Goal: Find contact information: Find contact information

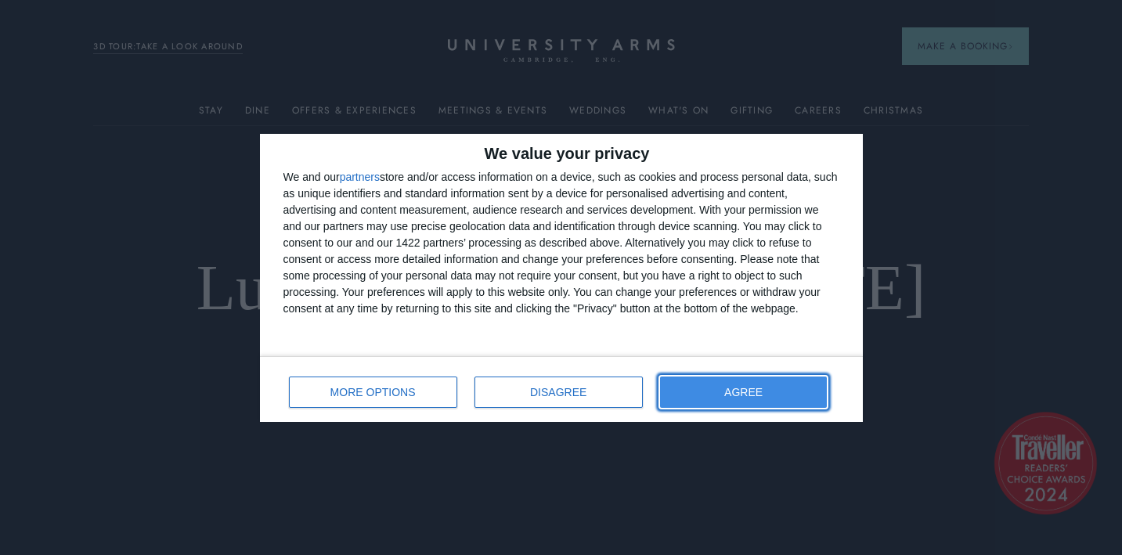
click at [737, 387] on span "AGREE" at bounding box center [743, 392] width 38 height 11
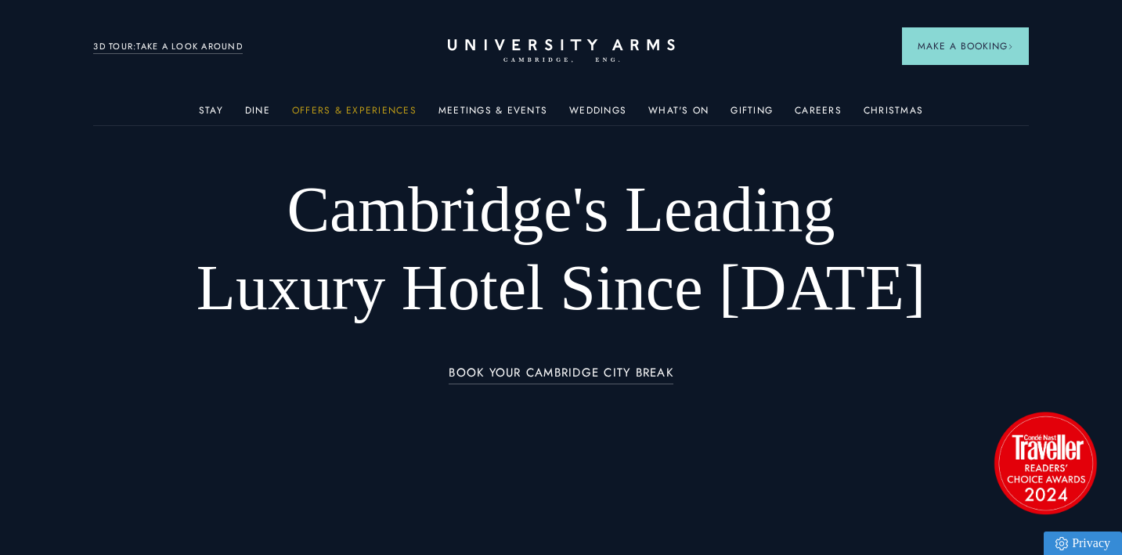
click at [351, 117] on link "Offers & Experiences" at bounding box center [354, 115] width 124 height 20
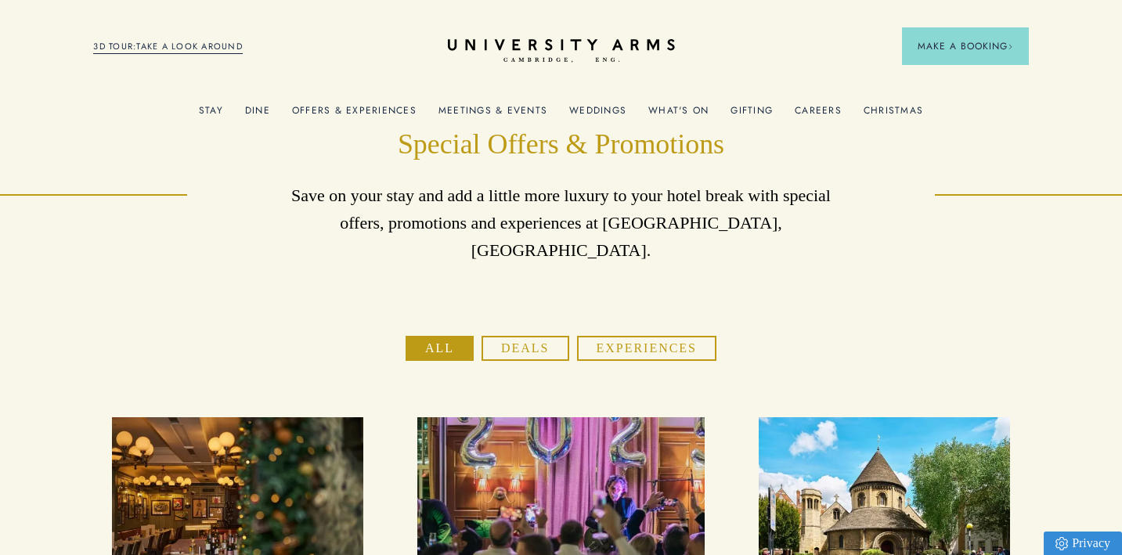
click at [613, 336] on button "Experiences" at bounding box center [646, 348] width 139 height 25
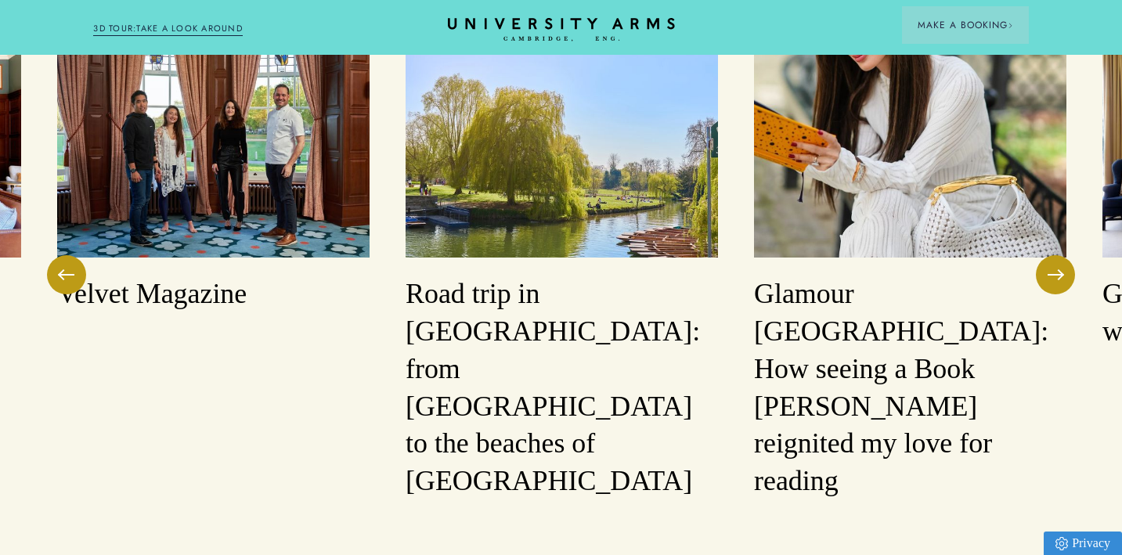
scroll to position [4708, 0]
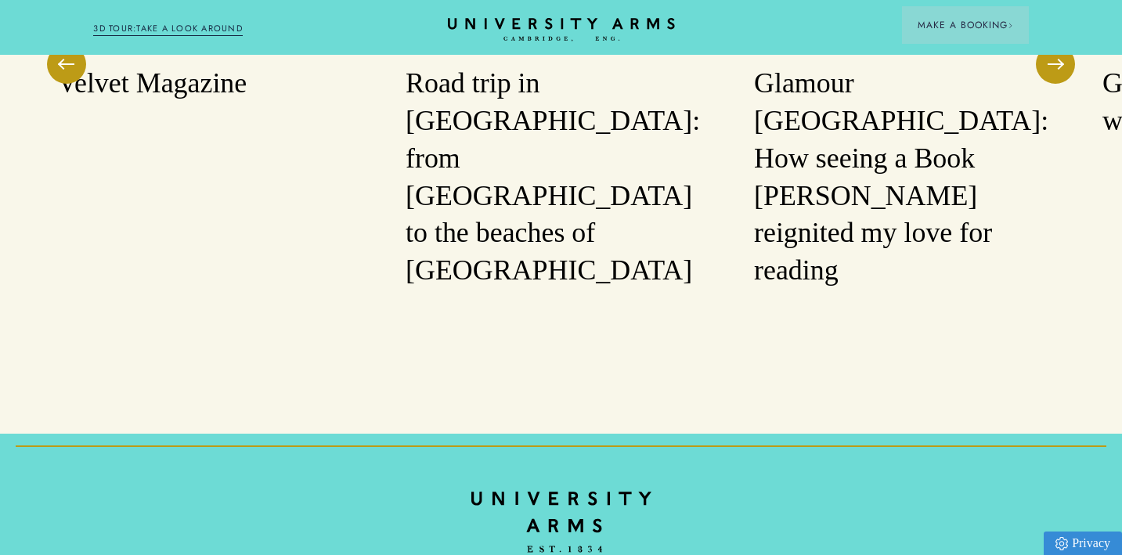
drag, startPoint x: 1080, startPoint y: 430, endPoint x: 860, endPoint y: 430, distance: 219.9
copy link "[EMAIL_ADDRESS][DOMAIN_NAME]"
